Goal: Navigation & Orientation: Find specific page/section

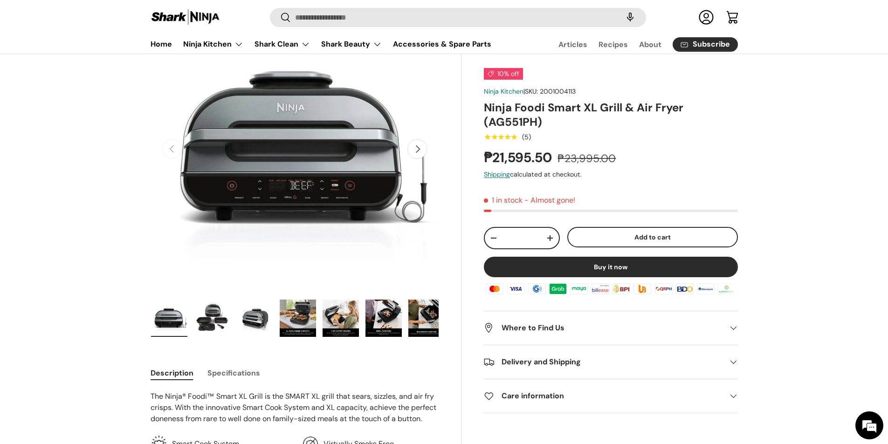
scroll to position [186, 0]
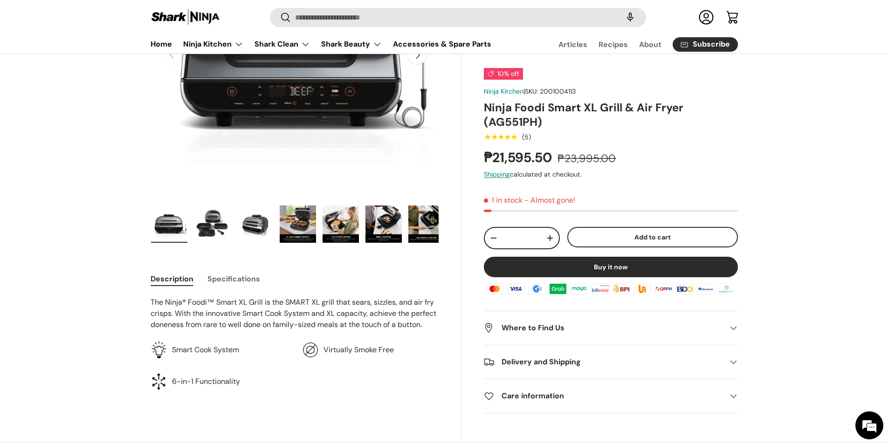
click at [207, 228] on img "Gallery Viewer" at bounding box center [212, 223] width 36 height 37
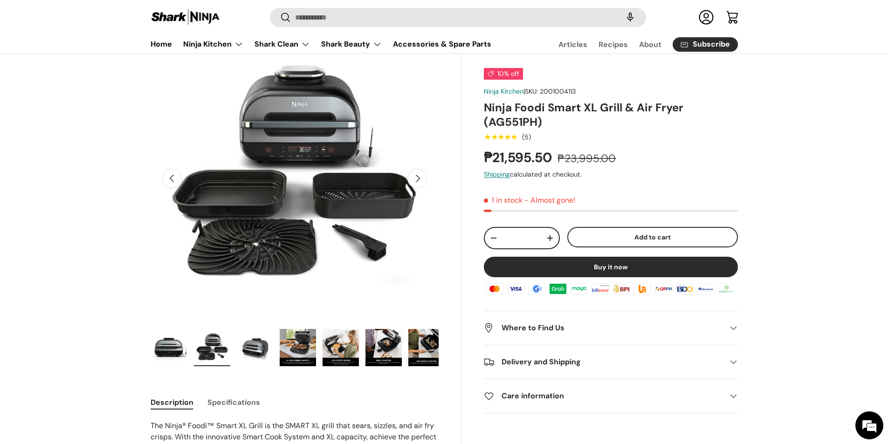
scroll to position [47, 0]
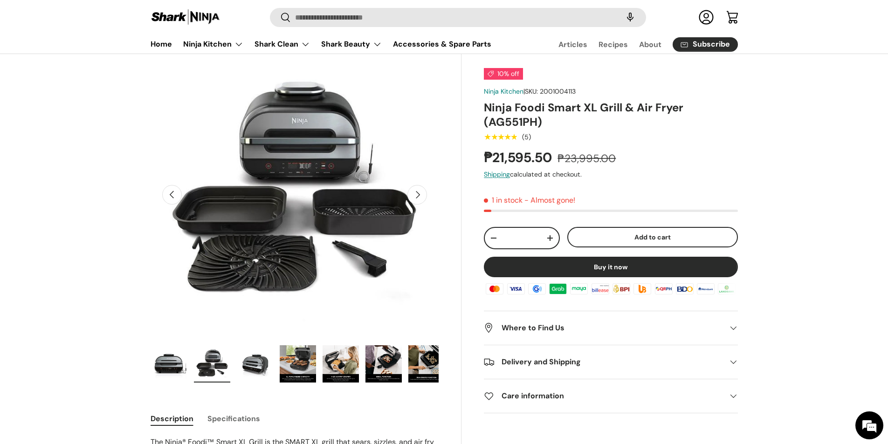
click at [251, 366] on img "Gallery Viewer" at bounding box center [255, 363] width 36 height 37
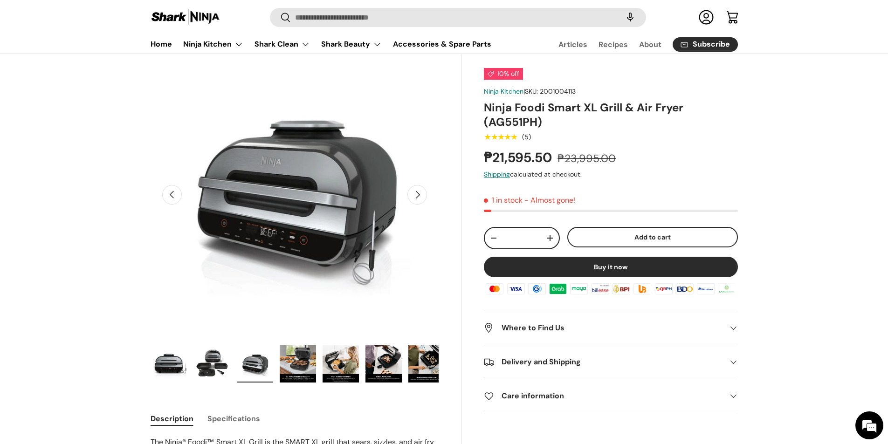
click at [289, 364] on img "Gallery Viewer" at bounding box center [298, 363] width 36 height 37
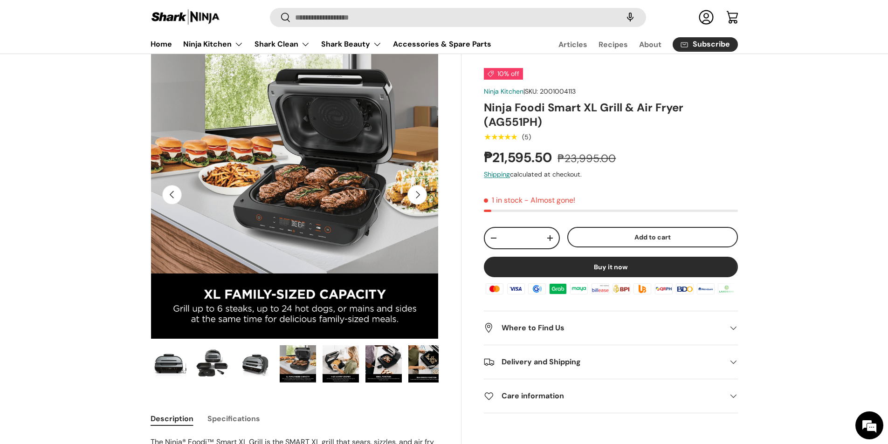
click at [337, 367] on img "Gallery Viewer" at bounding box center [340, 363] width 36 height 37
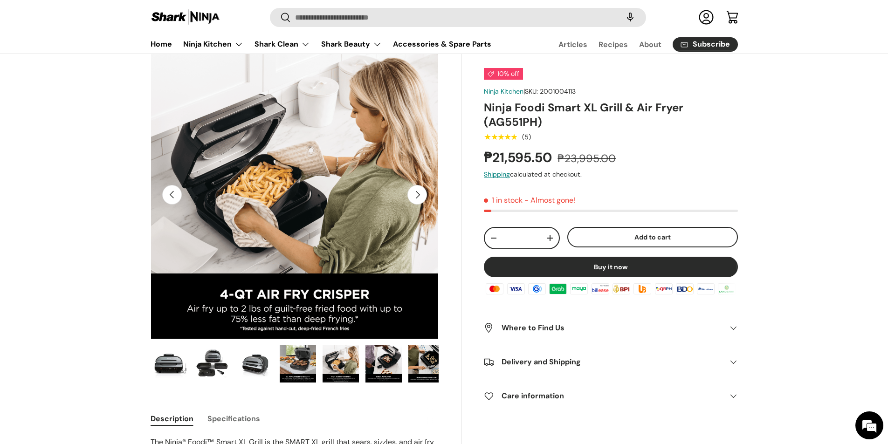
click at [380, 363] on img "Gallery Viewer" at bounding box center [383, 363] width 36 height 37
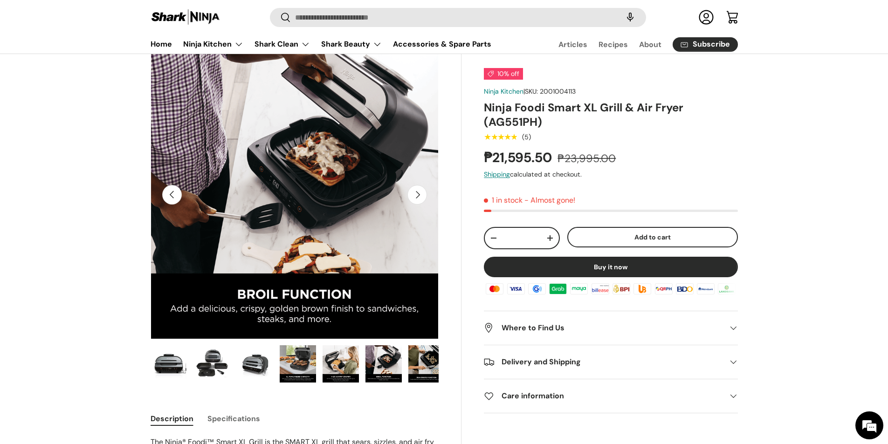
click at [427, 366] on img "Gallery Viewer" at bounding box center [426, 363] width 36 height 37
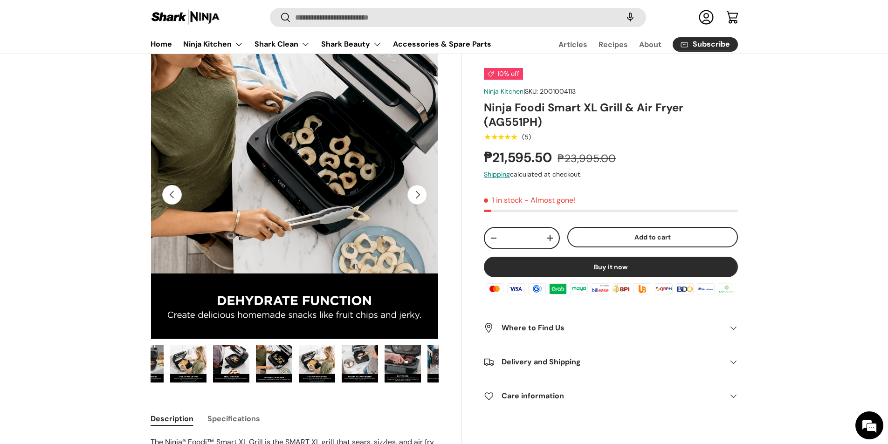
scroll to position [0, 257]
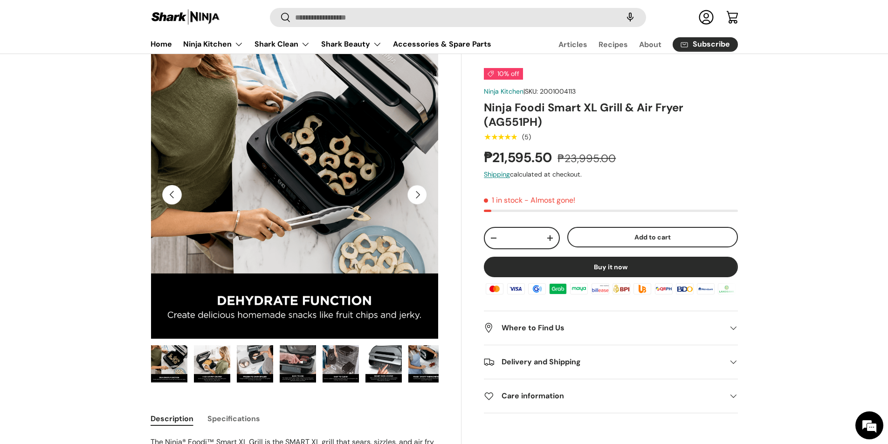
click at [198, 364] on img "Gallery Viewer" at bounding box center [212, 363] width 36 height 37
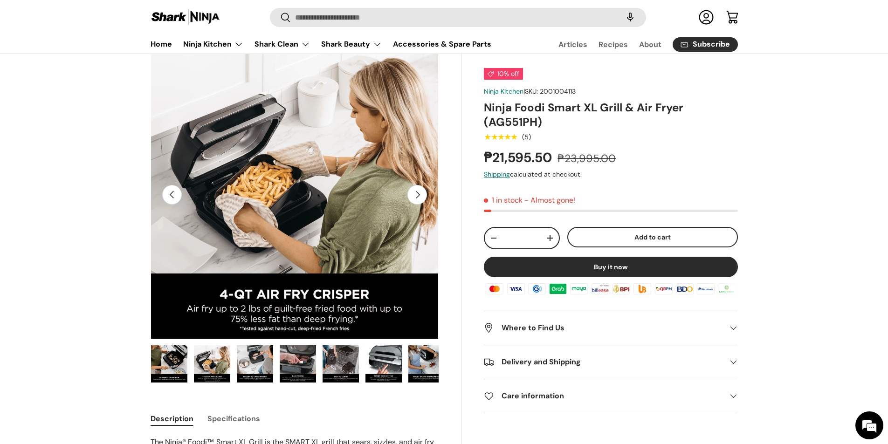
click at [223, 364] on img "Gallery Viewer" at bounding box center [212, 363] width 36 height 37
click at [245, 363] on img "Gallery Viewer" at bounding box center [255, 363] width 36 height 37
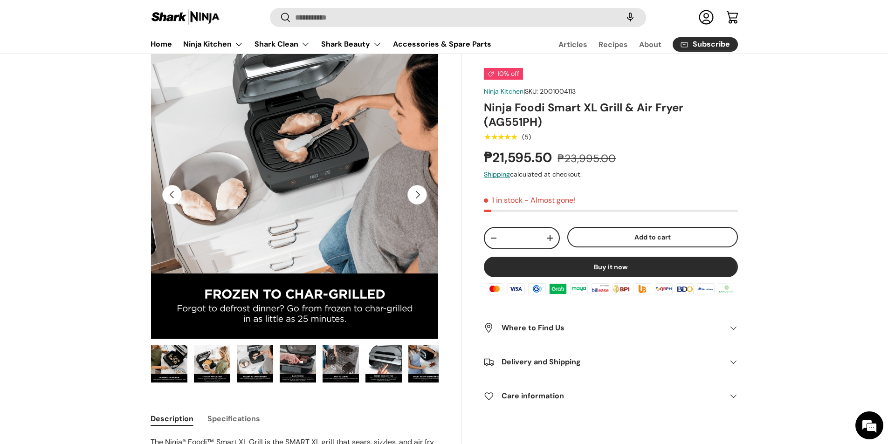
click at [298, 357] on img "Gallery Viewer" at bounding box center [298, 363] width 36 height 37
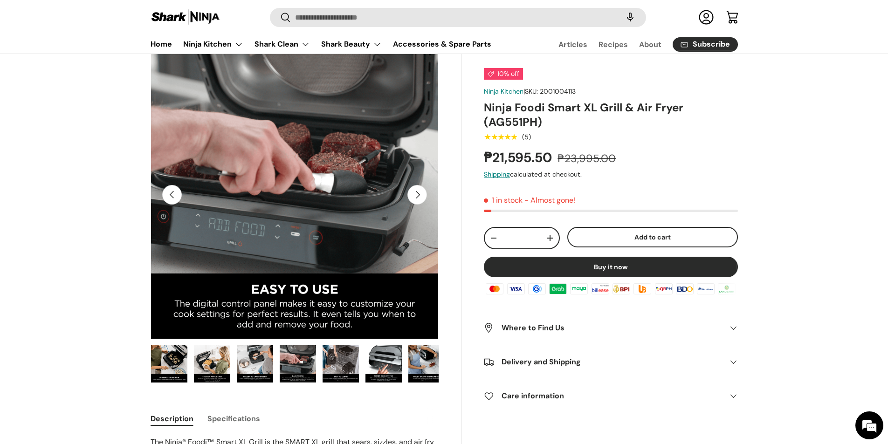
click at [342, 360] on img "Gallery Viewer" at bounding box center [340, 363] width 36 height 37
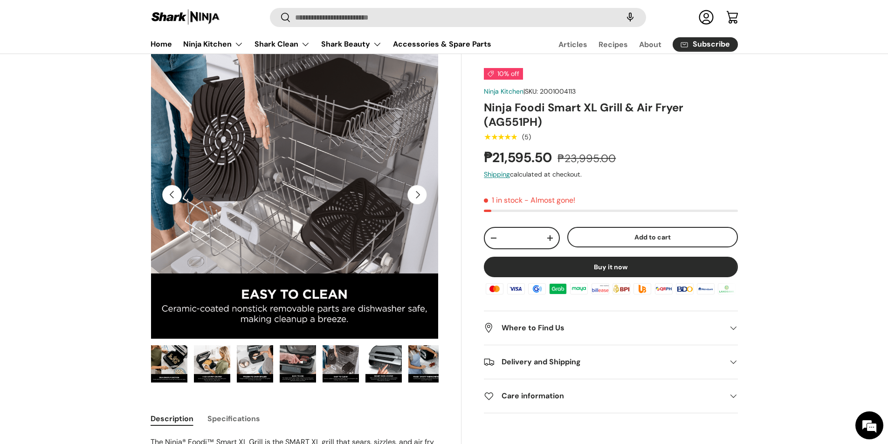
click at [372, 361] on img "Gallery Viewer" at bounding box center [383, 363] width 36 height 37
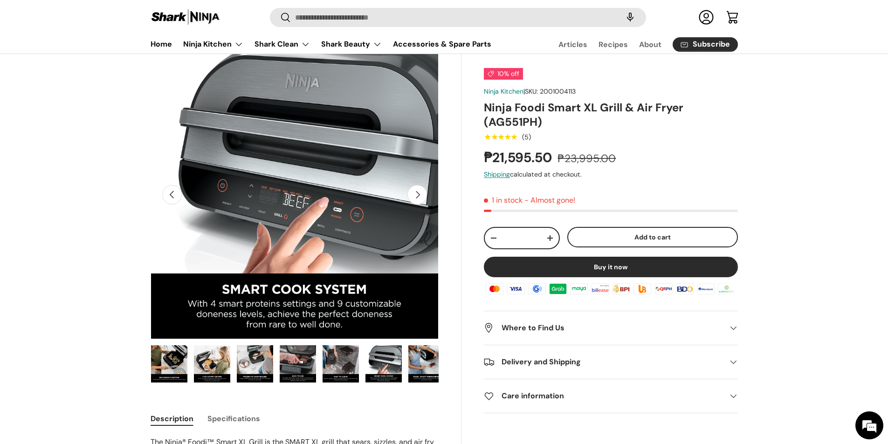
click at [426, 363] on img "Gallery Viewer" at bounding box center [426, 363] width 36 height 37
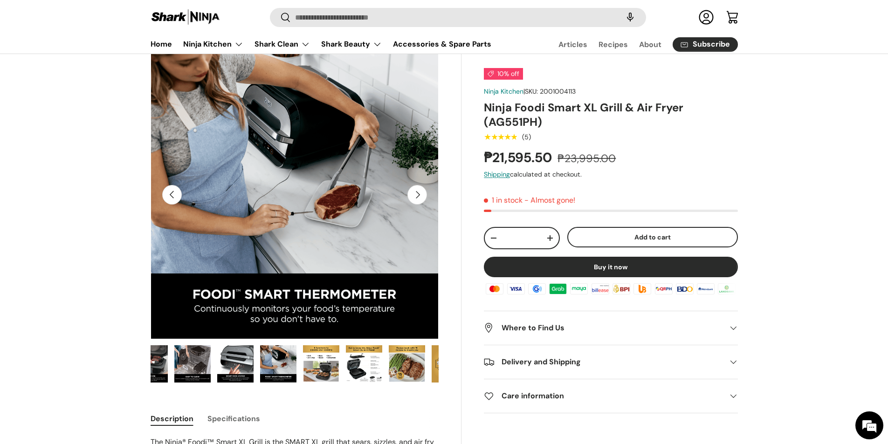
scroll to position [0, 435]
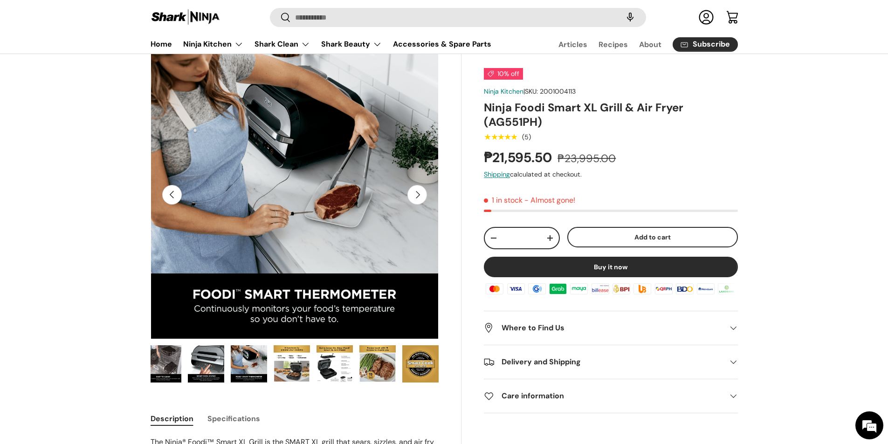
click at [319, 369] on img "Gallery Viewer" at bounding box center [334, 363] width 36 height 37
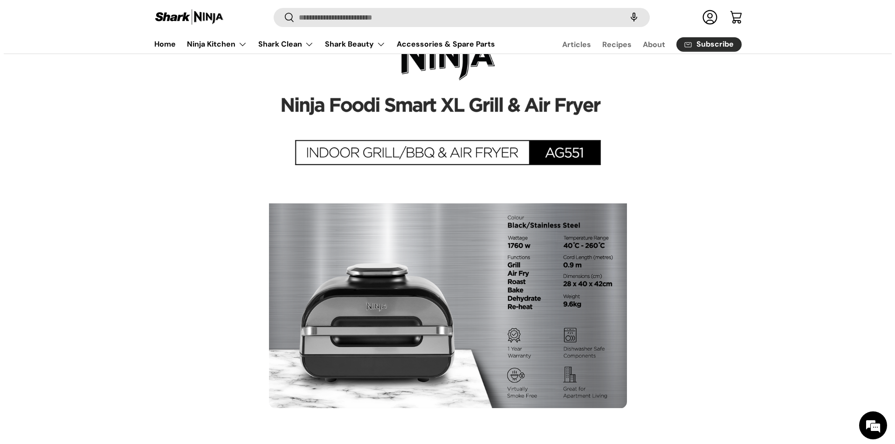
scroll to position [0, 0]
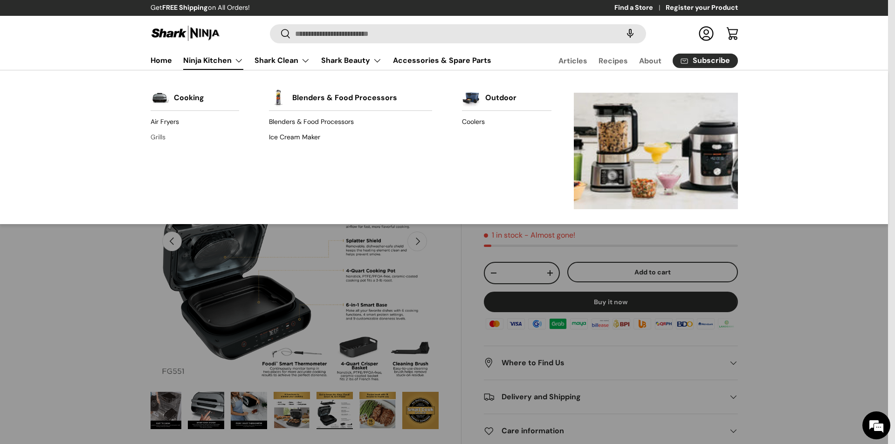
click at [169, 137] on link "Grills" at bounding box center [194, 137] width 89 height 15
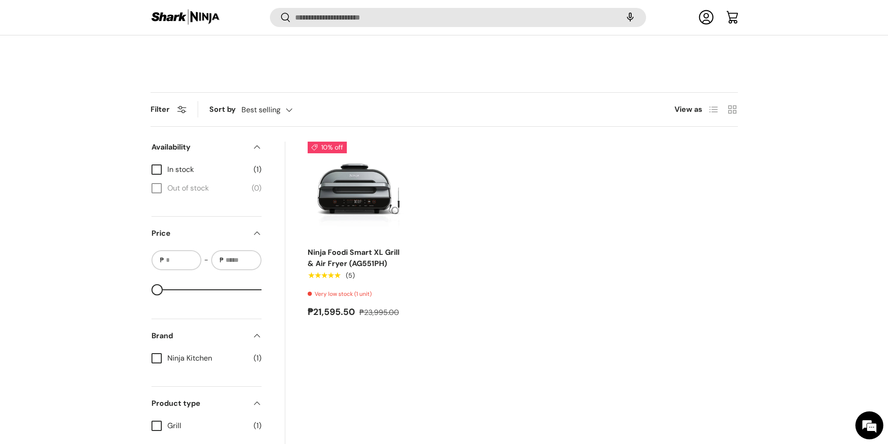
scroll to position [371, 0]
